Goal: Task Accomplishment & Management: Manage account settings

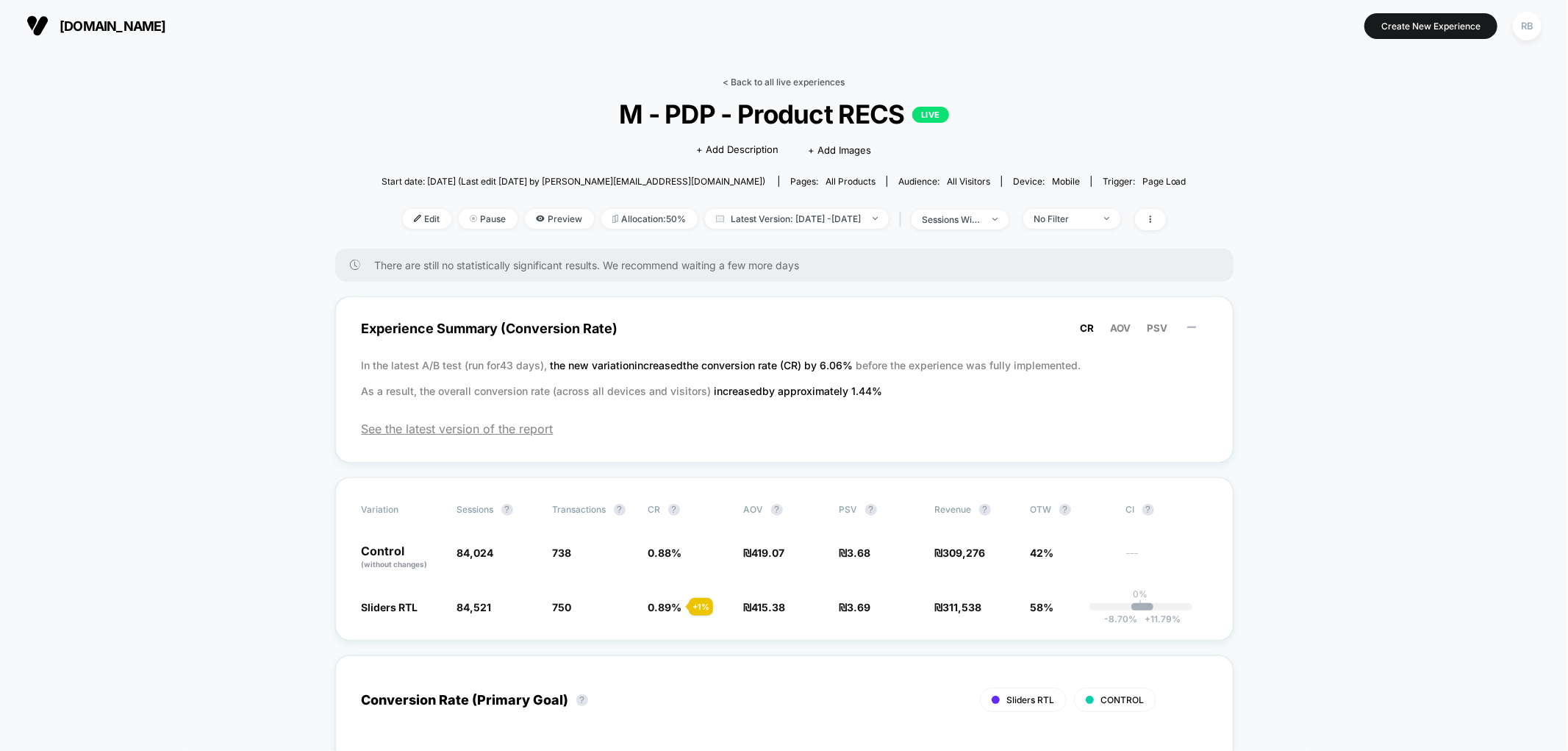
click at [796, 77] on link "< Back to all live experiences" at bounding box center [784, 82] width 122 height 11
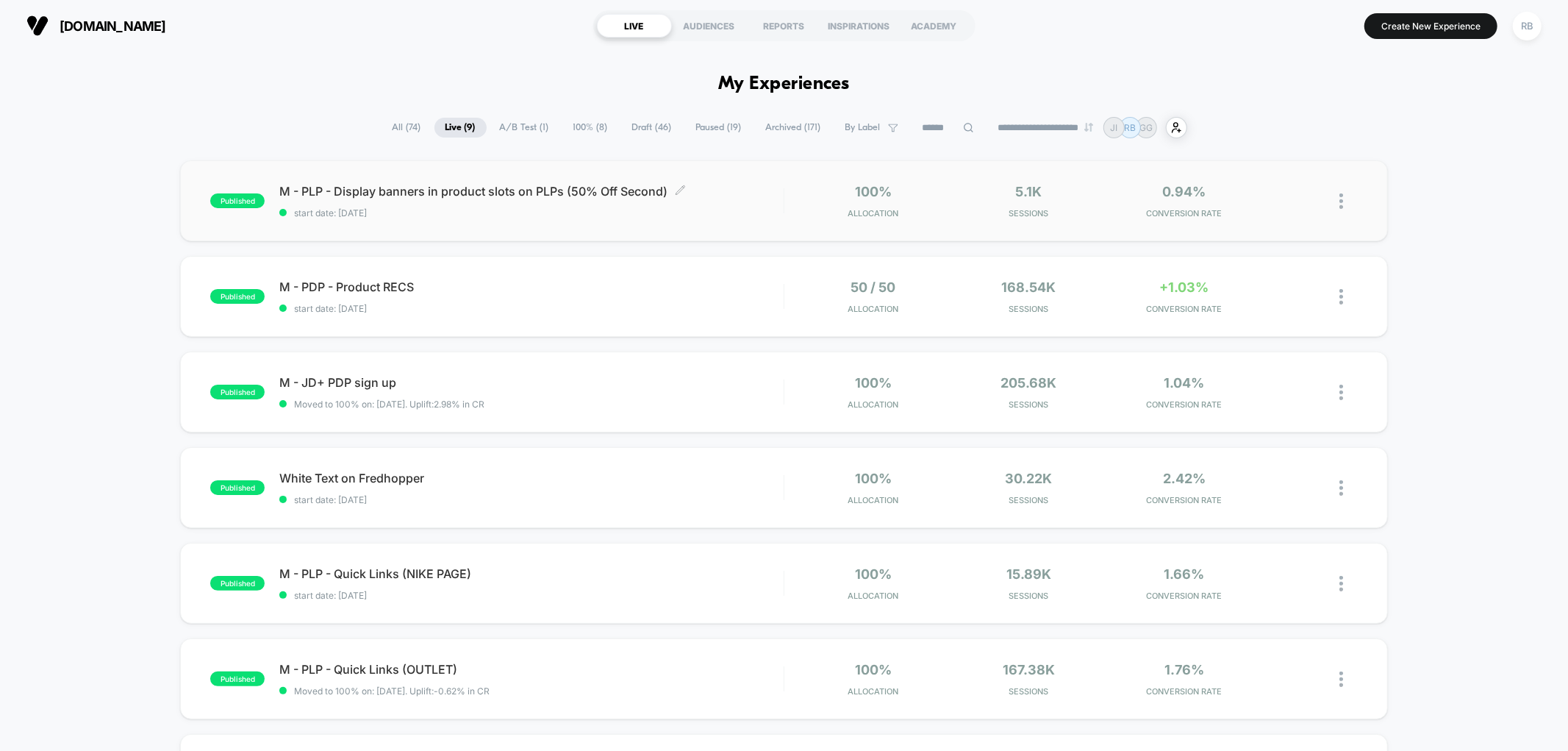
click at [516, 209] on span "start date: [DATE]" at bounding box center [530, 213] width 504 height 11
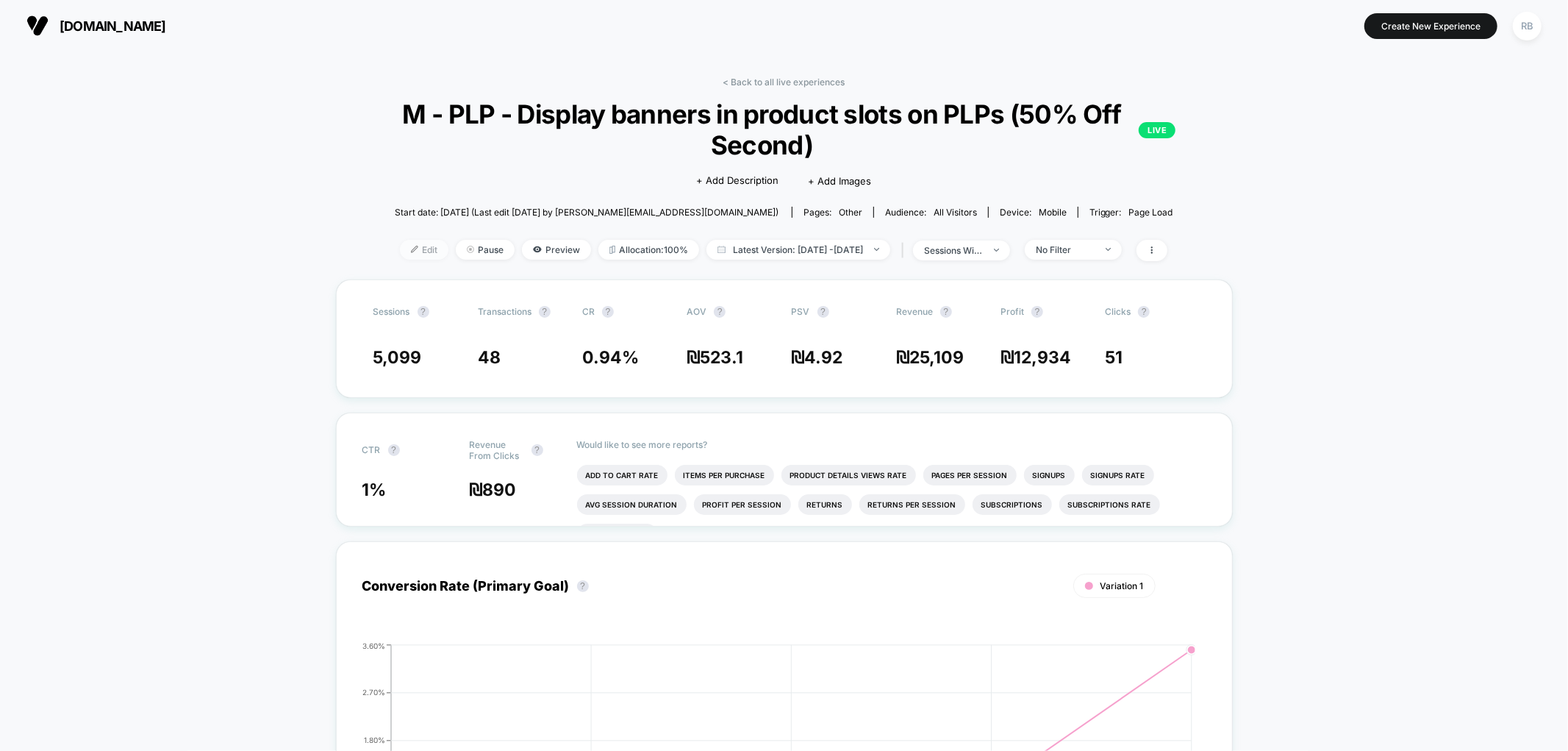
click at [400, 253] on span "Edit" at bounding box center [424, 249] width 49 height 20
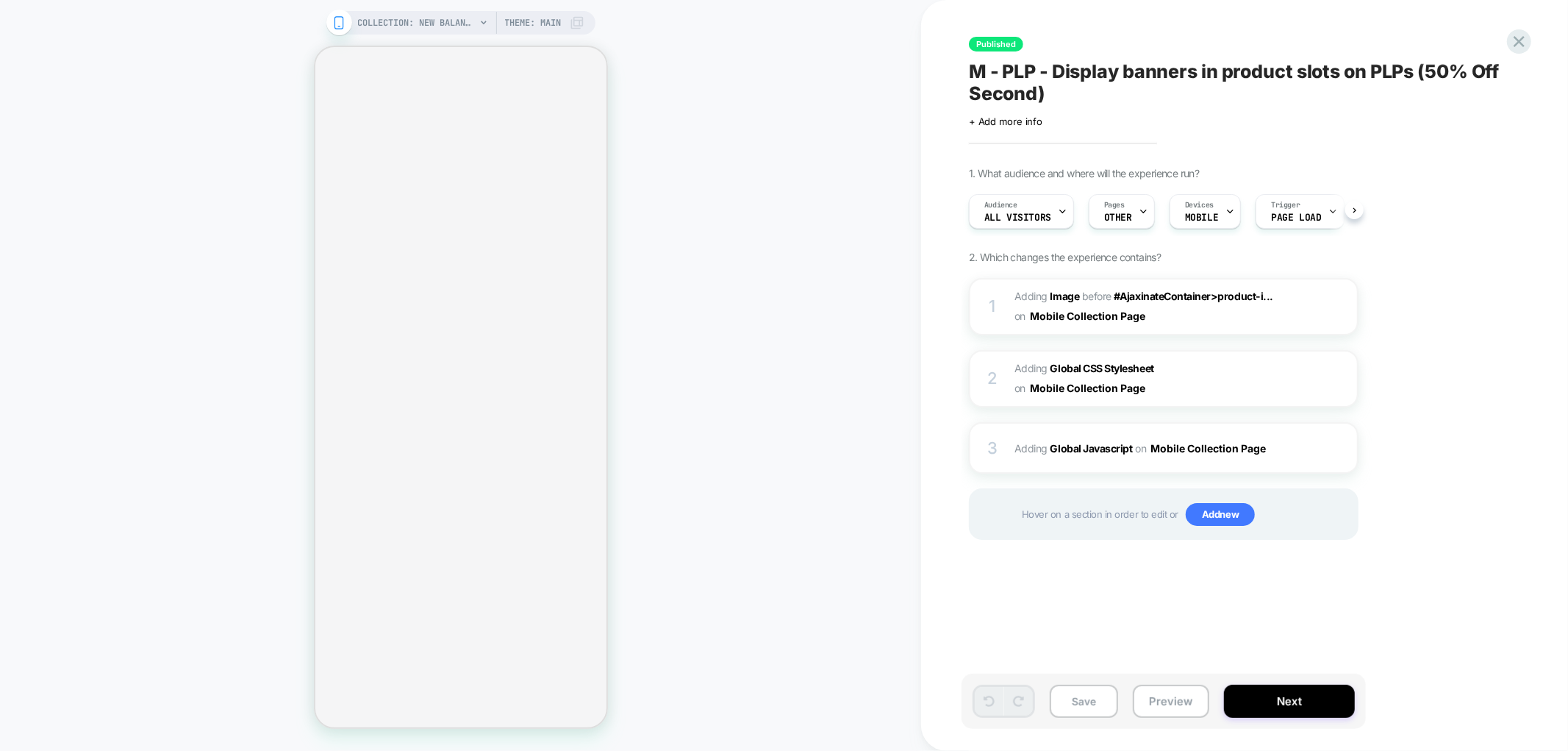
scroll to position [0, 1]
click at [1288, 697] on button "Next" at bounding box center [1289, 700] width 130 height 33
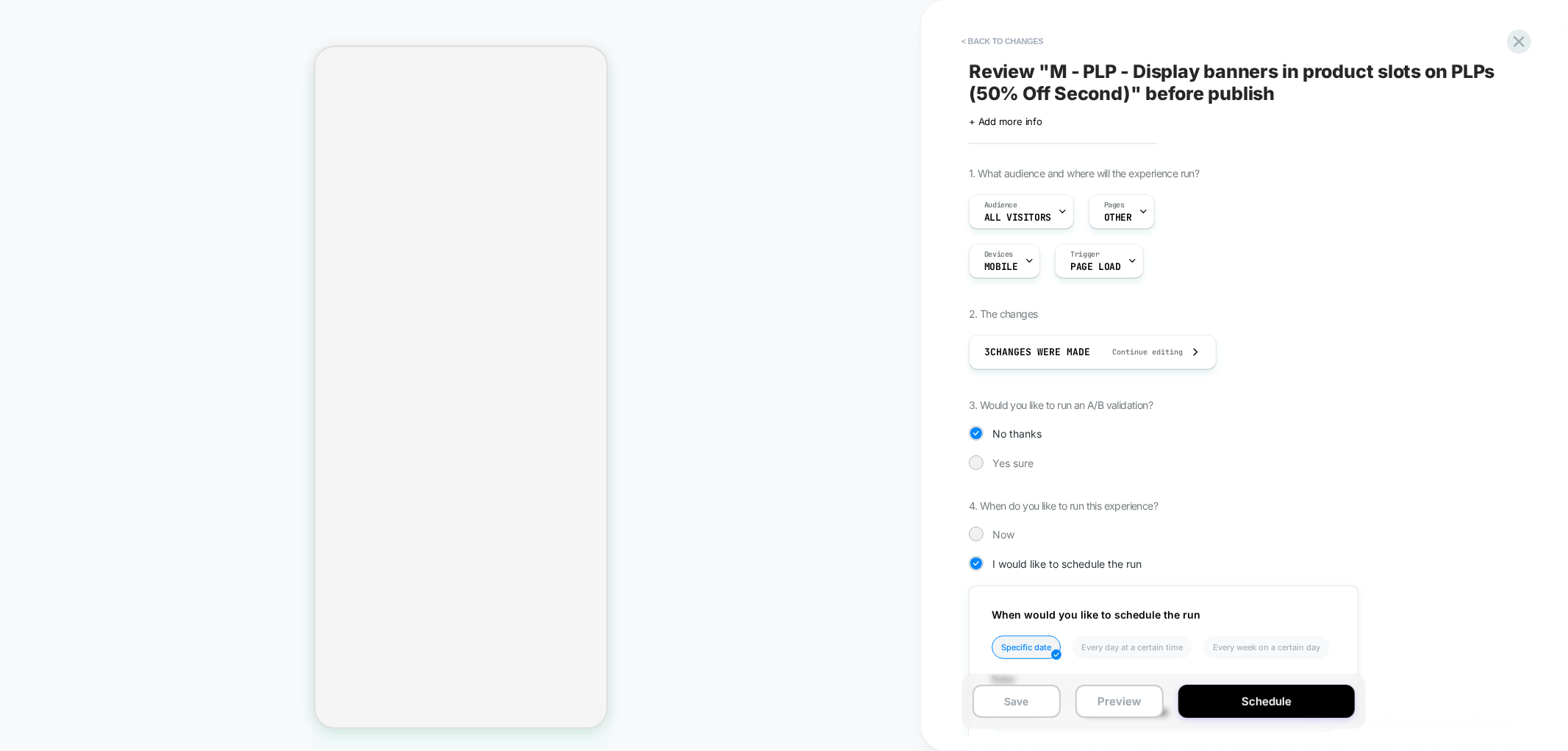
scroll to position [202, 0]
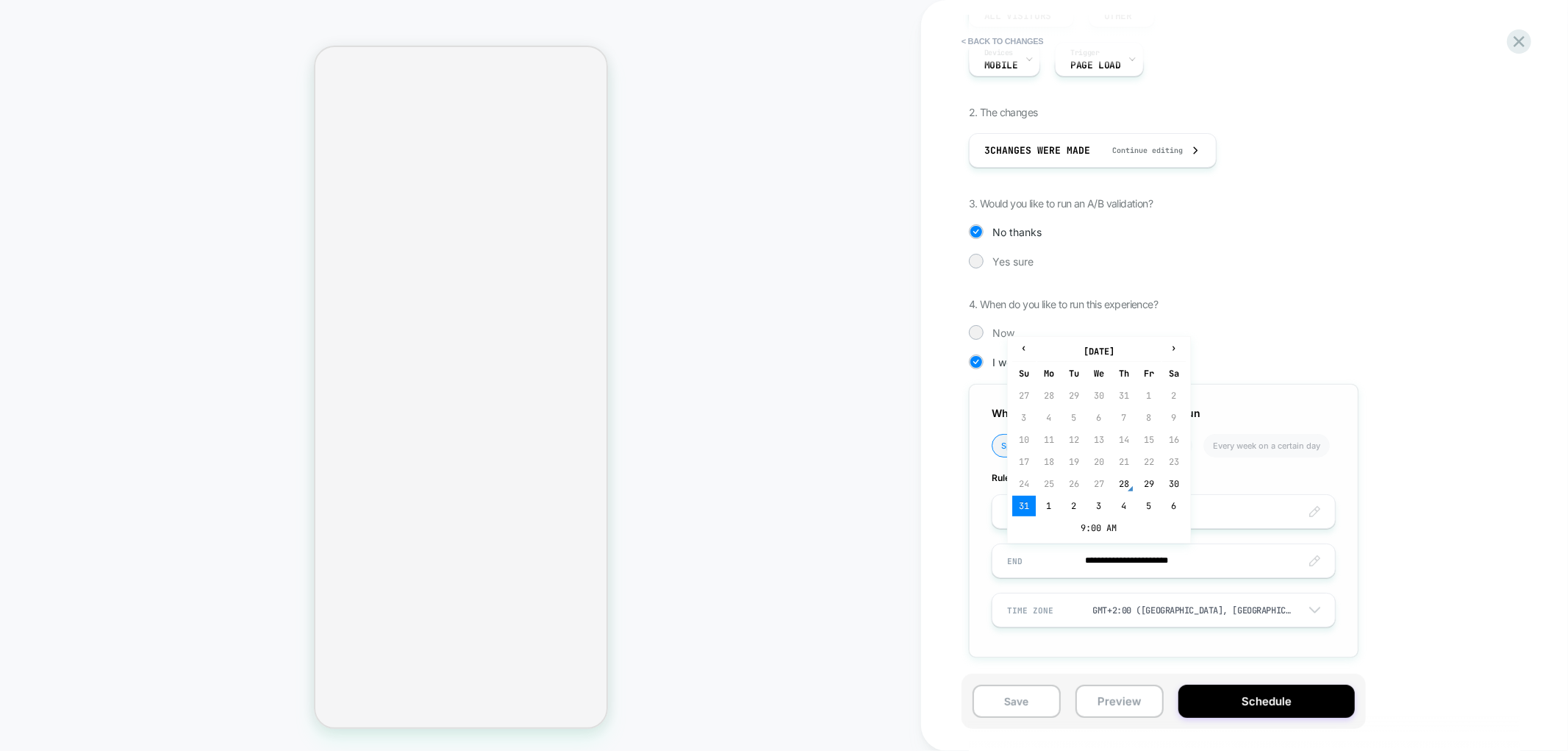
click at [1104, 568] on input "**********" at bounding box center [1163, 560] width 342 height 34
click at [1171, 349] on span "›" at bounding box center [1174, 348] width 22 height 12
click at [1076, 505] on td "7" at bounding box center [1074, 506] width 23 height 21
click at [1112, 554] on input "**********" at bounding box center [1163, 560] width 342 height 34
click at [1025, 354] on span "‹" at bounding box center [1024, 348] width 22 height 12
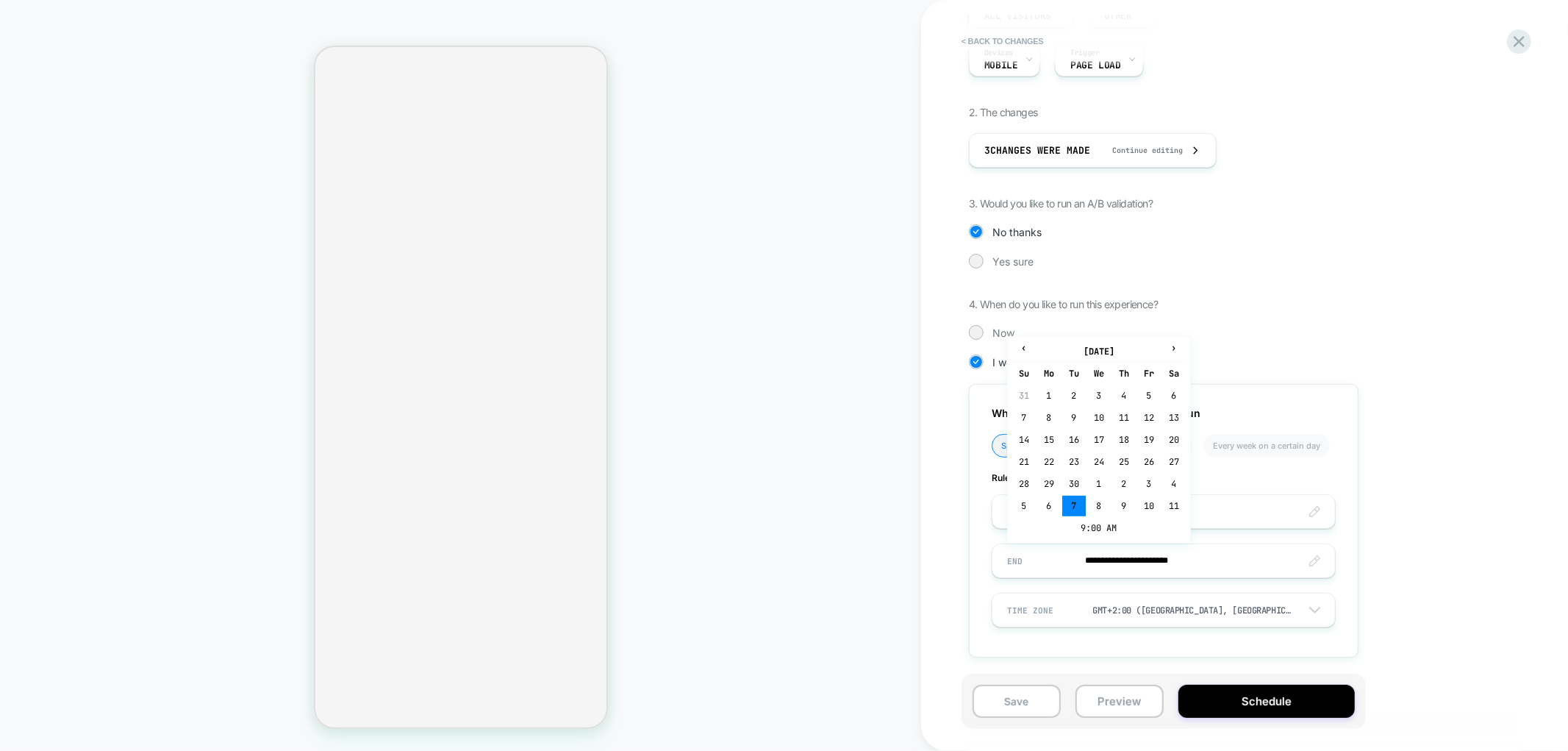
click at [1032, 417] on td "7" at bounding box center [1023, 418] width 23 height 21
type input "**********"
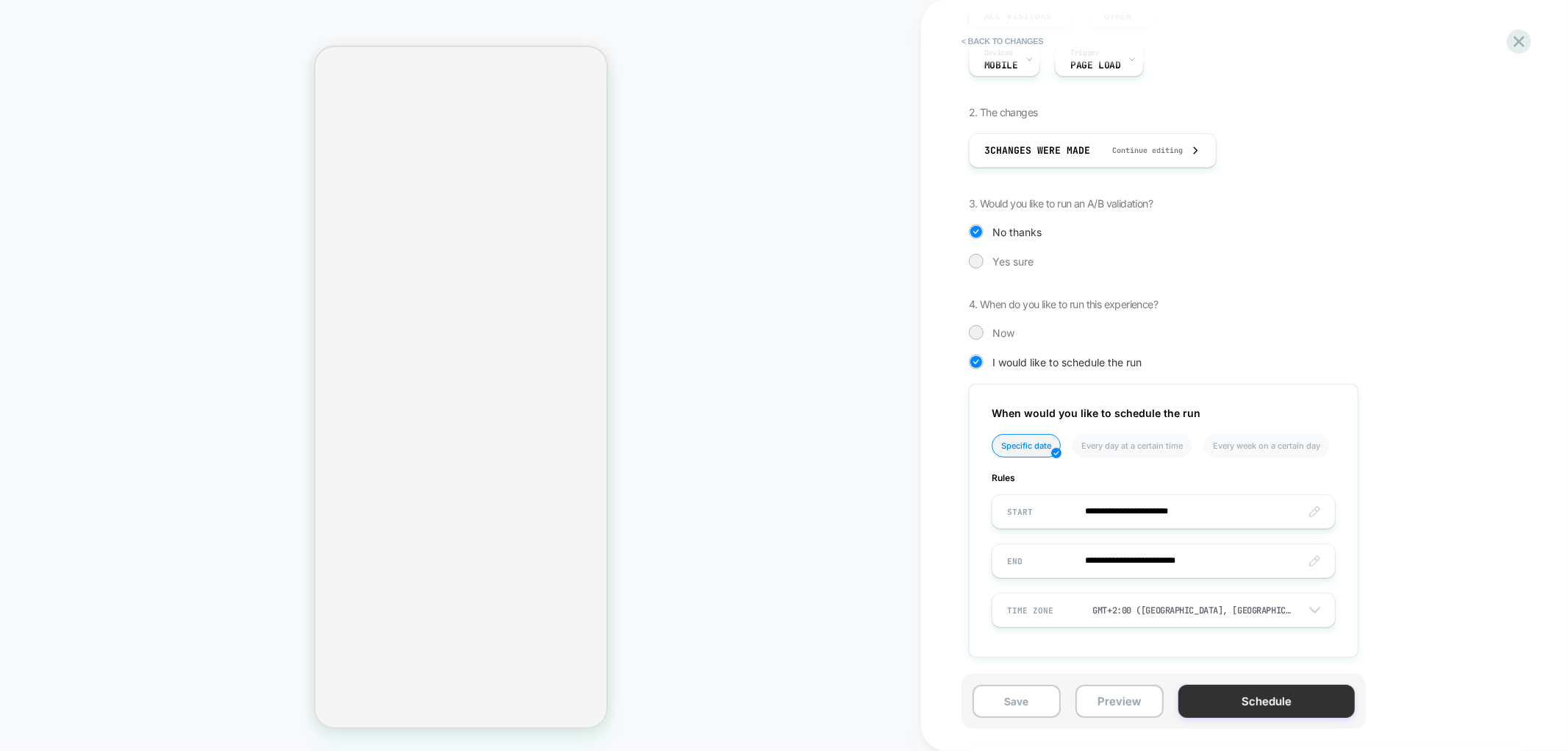
click at [1247, 700] on button "Schedule" at bounding box center [1267, 700] width 177 height 33
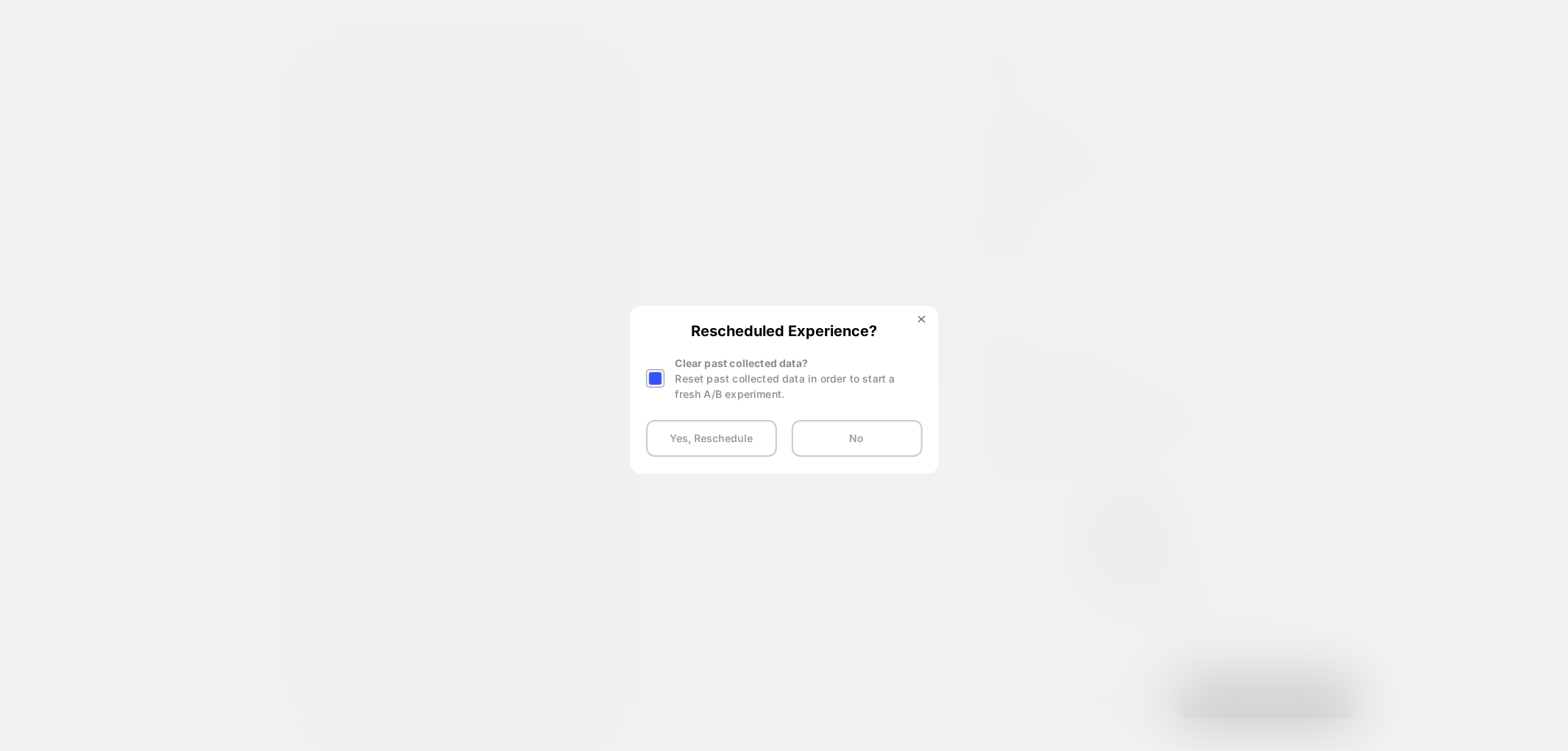
click at [658, 378] on div at bounding box center [655, 378] width 18 height 18
click at [696, 435] on button "Yes, Reschedule" at bounding box center [711, 438] width 130 height 37
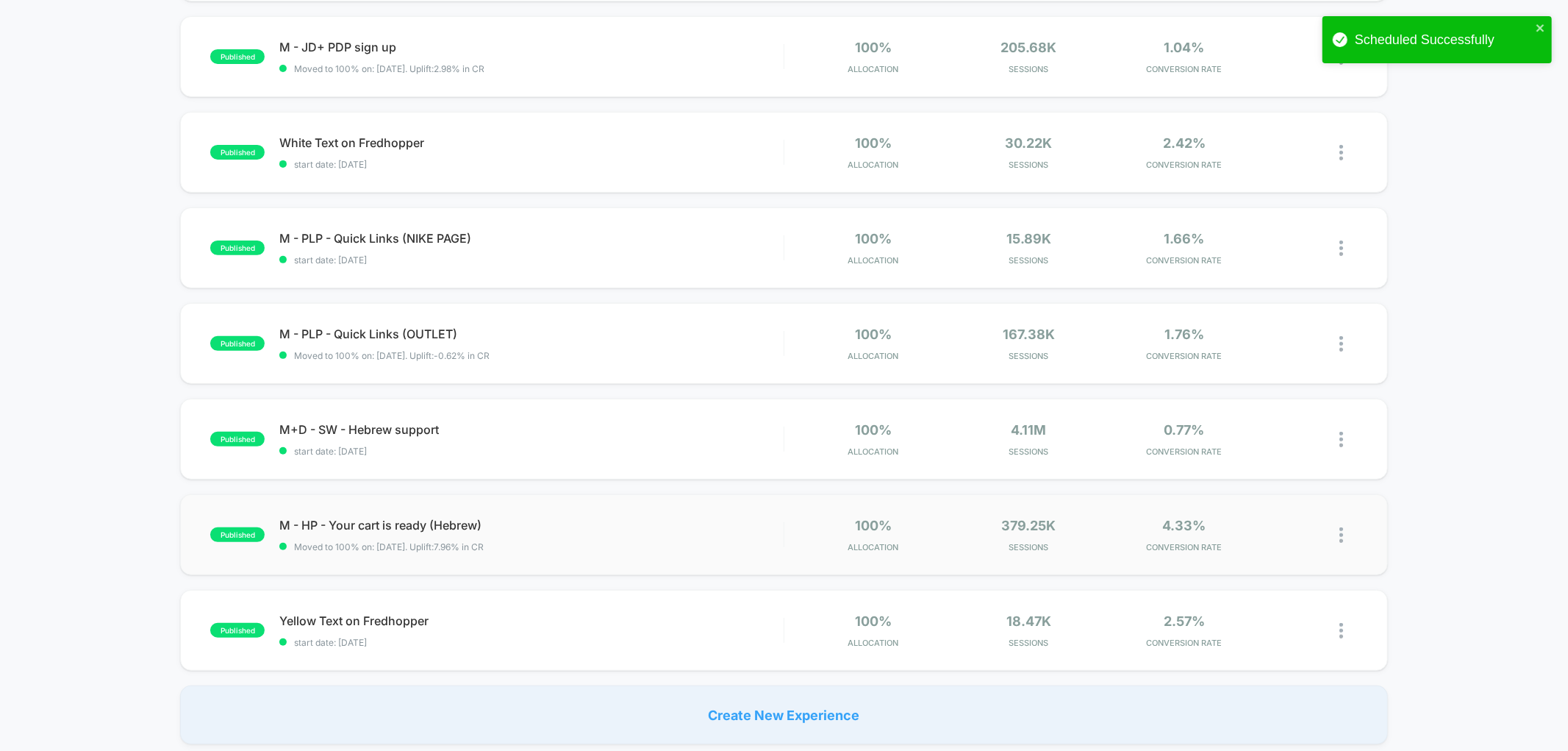
scroll to position [489, 0]
